Goal: Find specific page/section: Find specific page/section

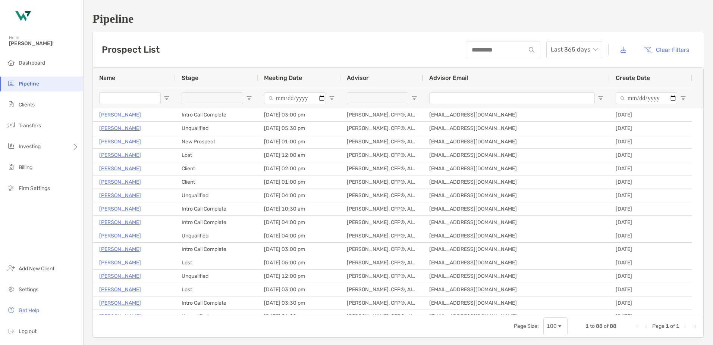
click at [331, 98] on span "Open Filter Menu" at bounding box center [332, 98] width 6 height 6
click at [331, 96] on span "Open Filter Menu" at bounding box center [332, 98] width 6 height 6
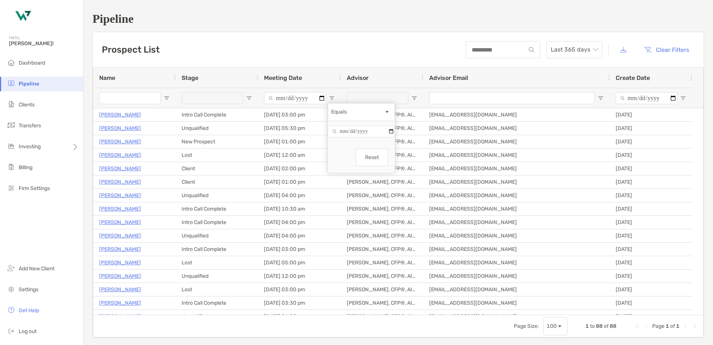
click at [252, 97] on span "Open Filter Menu" at bounding box center [249, 98] width 6 height 6
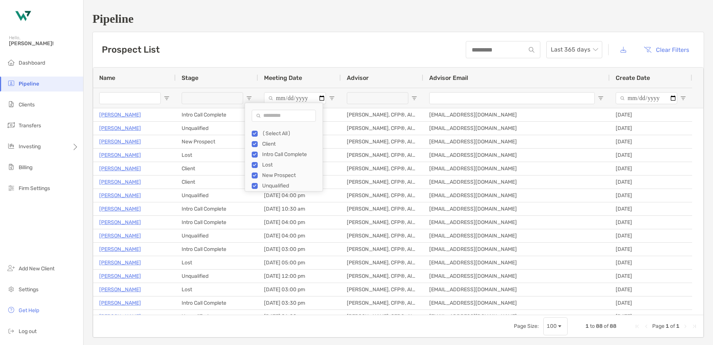
click at [256, 137] on div "(Select All)" at bounding box center [287, 133] width 71 height 10
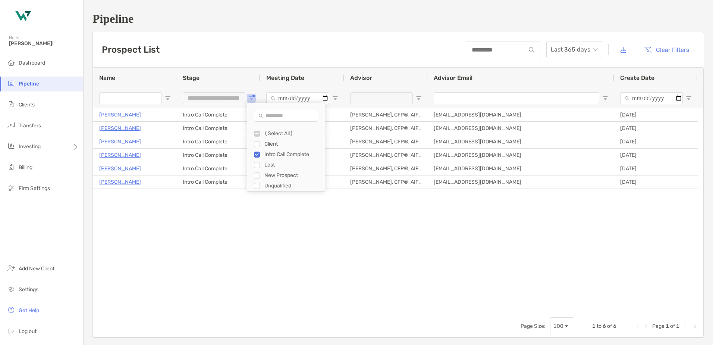
type input "**********"
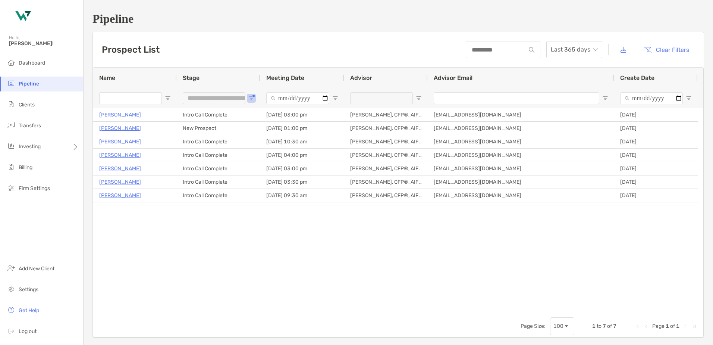
click at [308, 254] on div "Justin Preston Intro Call Complete 09/11/2025 - 03:00 pm Mike Hoffman, CFP®, AI…" at bounding box center [398, 211] width 610 height 206
click at [417, 101] on span "Open Filter Menu" at bounding box center [419, 98] width 6 height 6
click at [425, 157] on div "[PERSON_NAME], CFP®, AIF®, CRPC" at bounding box center [457, 154] width 71 height 10
type input "**********"
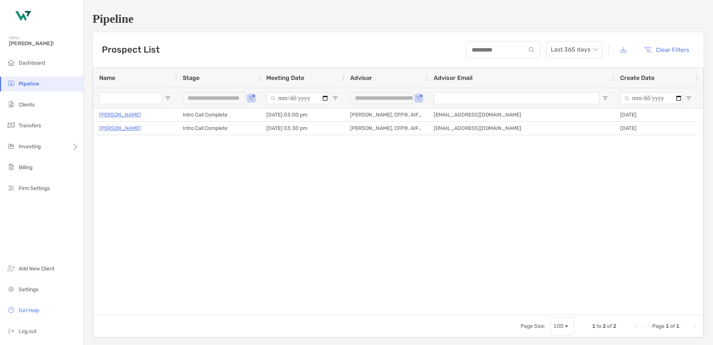
click at [271, 154] on div "Al Corbett Intro Call Complete 08/11/2025 - 03:00 pm Chris Thomas, CFP®, AIF®, …" at bounding box center [398, 211] width 610 height 206
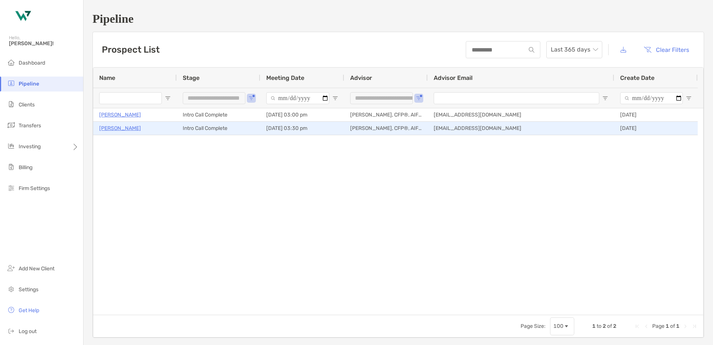
click at [115, 130] on p "[PERSON_NAME]" at bounding box center [120, 128] width 42 height 9
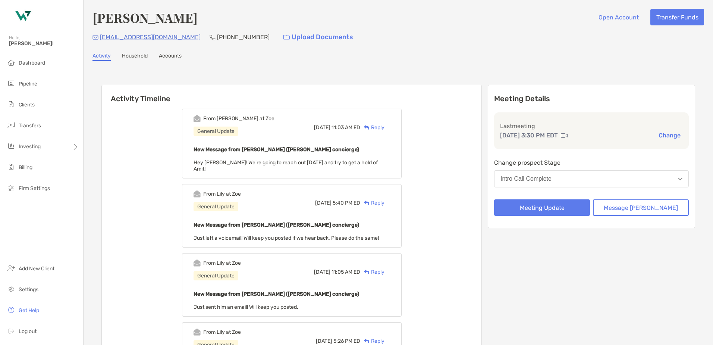
click at [385, 128] on div "Reply" at bounding box center [372, 128] width 24 height 8
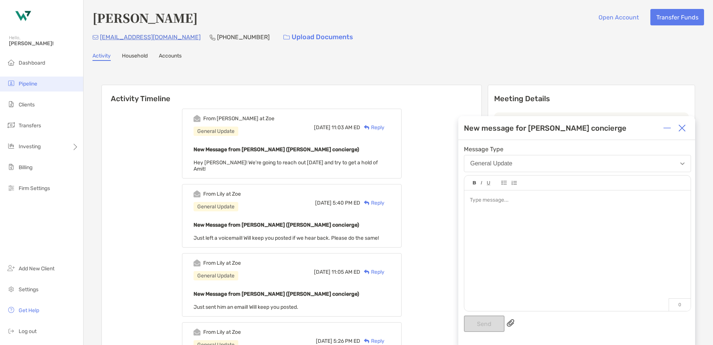
click at [28, 86] on span "Pipeline" at bounding box center [28, 84] width 19 height 6
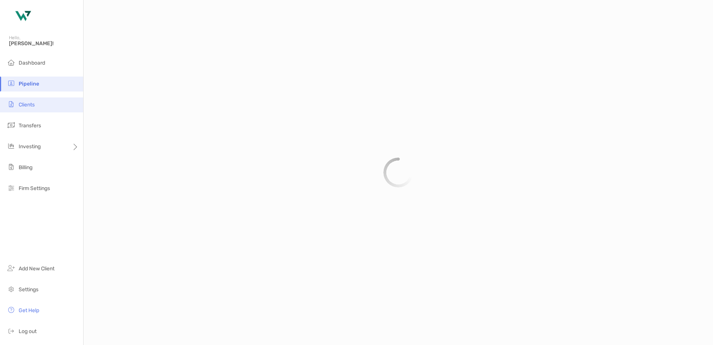
click at [29, 105] on span "Clients" at bounding box center [27, 104] width 16 height 6
